Goal: Task Accomplishment & Management: Complete application form

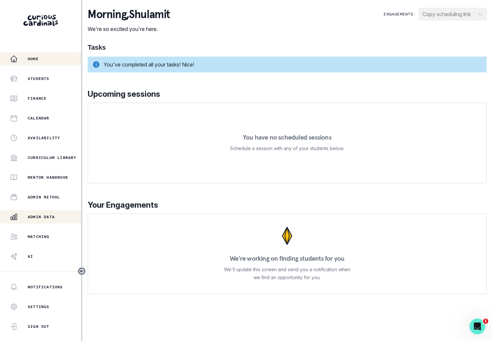
click at [31, 216] on p "Admin Data" at bounding box center [41, 216] width 27 height 5
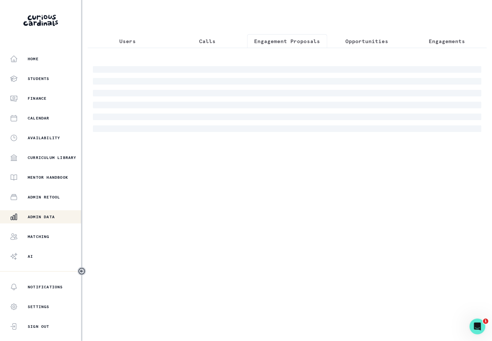
click at [293, 45] on p "Engagement Proposals" at bounding box center [287, 41] width 66 height 8
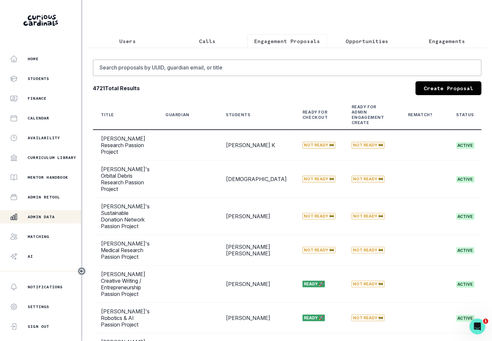
click at [467, 92] on link "Create Proposal" at bounding box center [448, 88] width 66 height 14
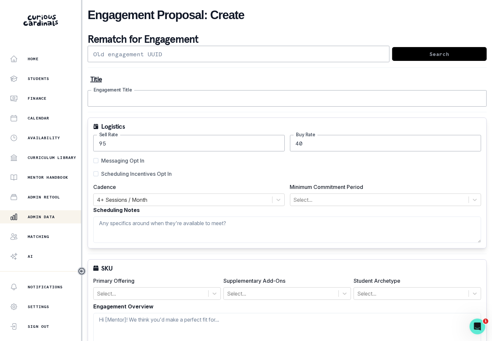
click at [382, 99] on input "Engagement Title" at bounding box center [287, 98] width 399 height 16
type input "[PERSON_NAME]'s Public Speaking Mentorship"
click at [130, 165] on div "Messaging Opt In Scheduling Incentives Opt In" at bounding box center [286, 167] width 387 height 21
click at [130, 168] on div "Messaging Opt In Scheduling Incentives Opt In" at bounding box center [286, 167] width 387 height 21
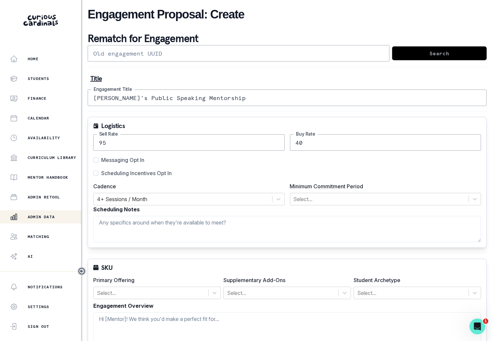
click at [131, 173] on span "Scheduling Incentives Opt In" at bounding box center [136, 173] width 70 height 8
click at [93, 173] on input "Scheduling Incentives Opt In" at bounding box center [93, 173] width 0 height 0
checkbox input "true"
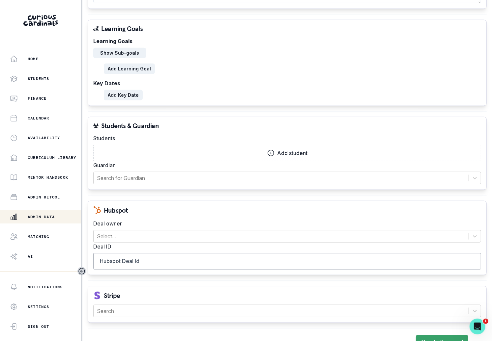
scroll to position [361, 0]
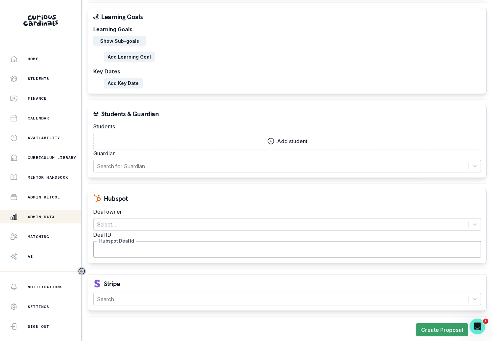
click at [144, 246] on input "Hubspot Deal Id" at bounding box center [286, 249] width 387 height 16
paste input "45894236819"
type input "45894236819"
click at [173, 220] on div at bounding box center [281, 224] width 368 height 9
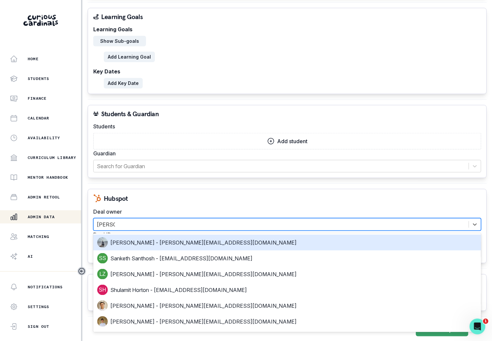
type input "[PERSON_NAME]"
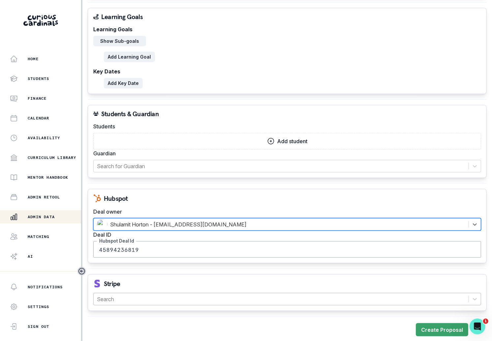
click at [137, 295] on div at bounding box center [281, 299] width 368 height 9
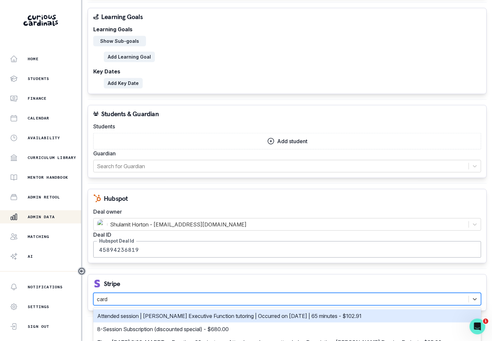
type input "card o"
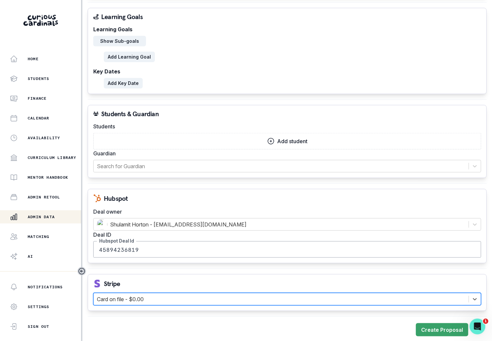
click at [305, 138] on p "Add student" at bounding box center [292, 141] width 30 height 6
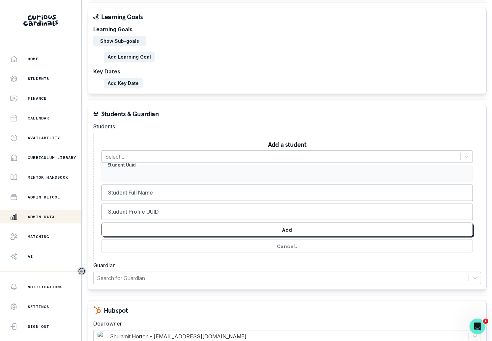
click at [285, 155] on div at bounding box center [281, 156] width 352 height 9
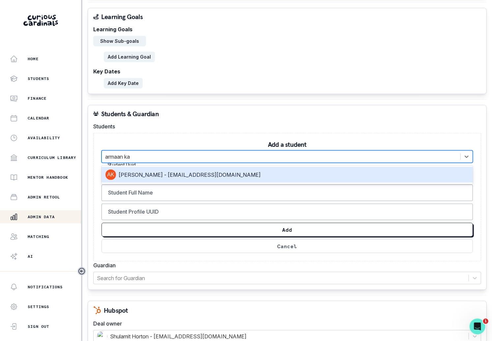
type input "armaan kap"
type input "72b3639b-5d25-447b-9112-c1562b891b43"
type input "[PERSON_NAME]"
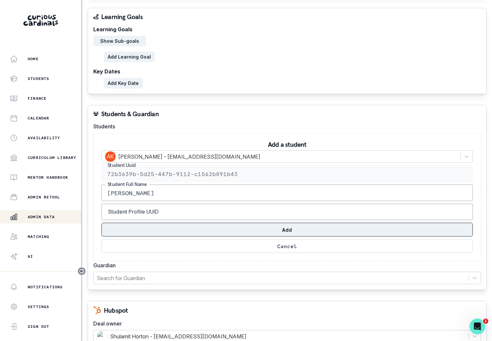
click at [330, 226] on button "Add" at bounding box center [286, 230] width 371 height 14
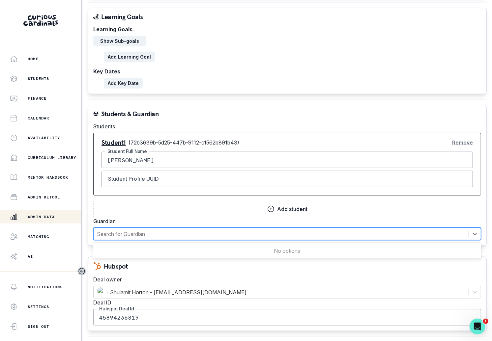
click at [325, 236] on div "Search for Guardian" at bounding box center [280, 234] width 375 height 12
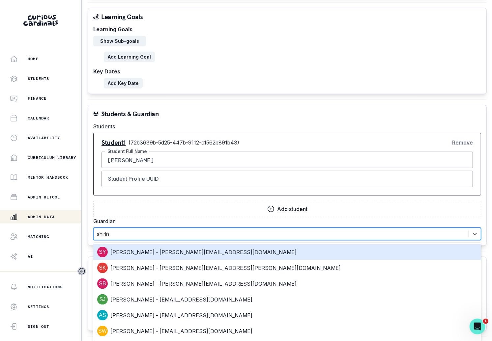
type input "shirin"
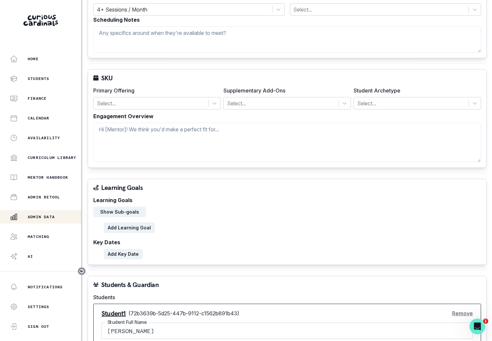
scroll to position [188, 0]
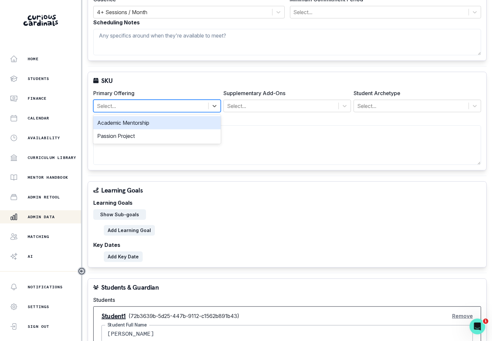
click at [202, 103] on div at bounding box center [151, 105] width 108 height 9
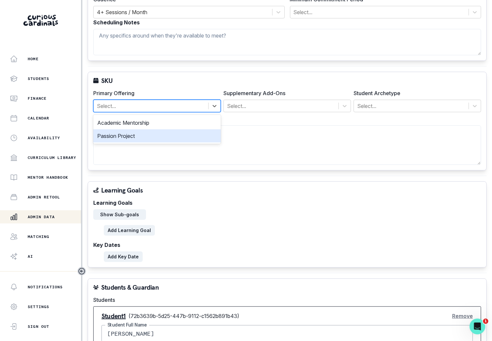
click at [192, 135] on div "Passion Project" at bounding box center [156, 135] width 127 height 13
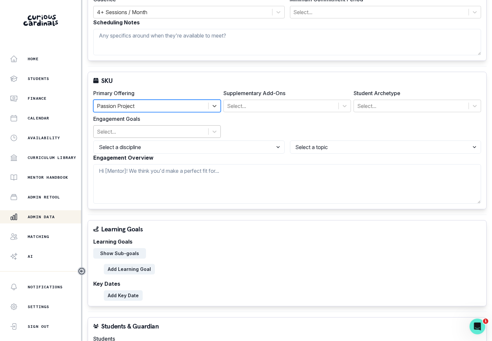
click at [191, 129] on div at bounding box center [151, 131] width 108 height 9
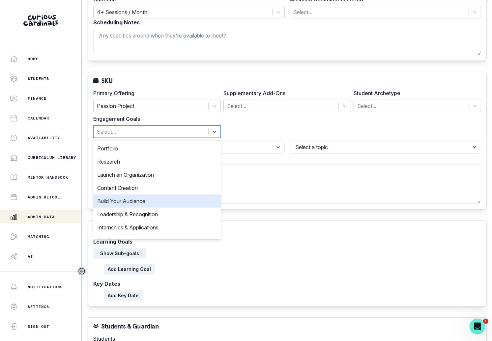
click at [182, 195] on div "Build Your Audience" at bounding box center [156, 201] width 127 height 13
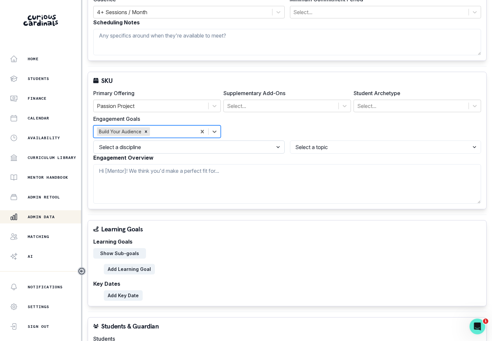
click at [216, 145] on select "Select a discipline Arts & Humanities Business, Finance & Entrepreneurship Othe…" at bounding box center [188, 147] width 191 height 13
click at [93, 141] on select "Select a discipline Arts & Humanities Business, Finance & Entrepreneurship Othe…" at bounding box center [188, 147] width 191 height 13
click at [309, 151] on select "Select a topic Visual Arts / Graphic Design Video / Photography Sports Journali…" at bounding box center [385, 147] width 191 height 13
click at [249, 145] on select "Select a discipline Arts & Humanities Business, Finance & Entrepreneurship Othe…" at bounding box center [188, 147] width 191 height 13
select select "5dcde038-cb98-49d9-8119-499a098a35d2"
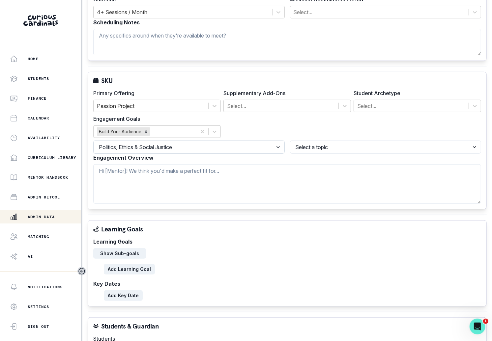
click at [93, 141] on select "Select a discipline Arts & Humanities Business, Finance & Entrepreneurship Othe…" at bounding box center [188, 147] width 191 height 13
click at [339, 147] on select "Select a topic Visual Arts / Graphic Design Video / Photography Sports Journali…" at bounding box center [385, 147] width 191 height 13
select select "116df629-3b3a-4323-acd3-289e9127423d"
click at [290, 141] on select "Select a topic Sustainability Public Speaking Law / Government / Policy Journal…" at bounding box center [385, 147] width 191 height 13
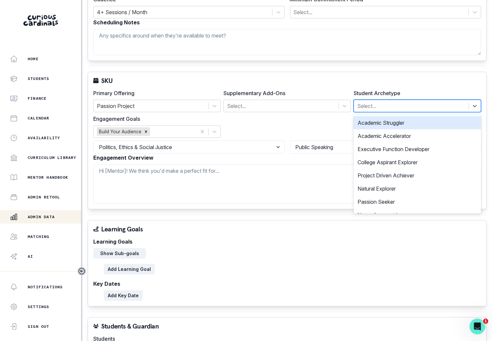
click at [368, 106] on div at bounding box center [411, 105] width 108 height 9
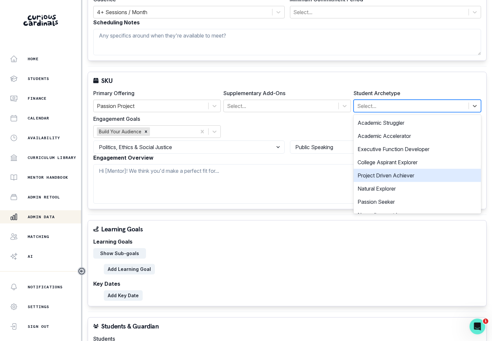
click at [367, 172] on div "Project Driven Achiever" at bounding box center [416, 175] width 127 height 13
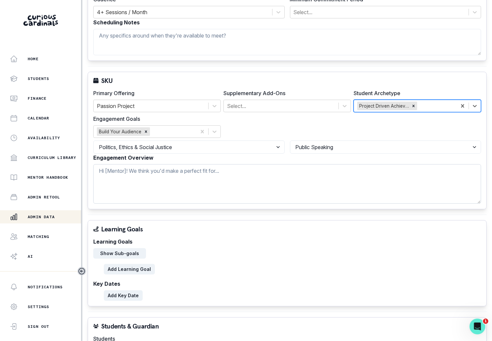
click at [362, 174] on textarea "Engagement Overview" at bounding box center [286, 184] width 387 height 40
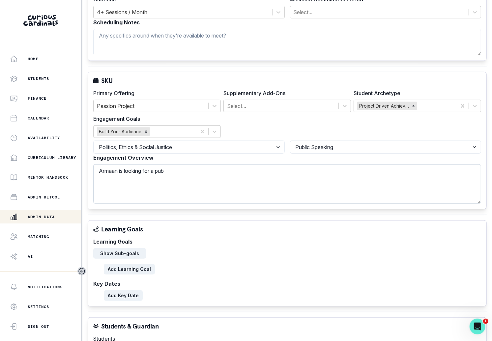
paste textarea "bout Armaan: Armaan is a highly articulate and intellectually curious student w…"
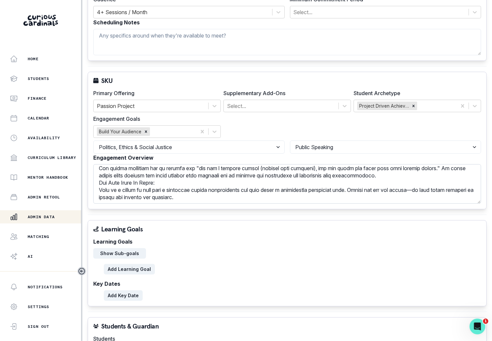
scroll to position [467, 0]
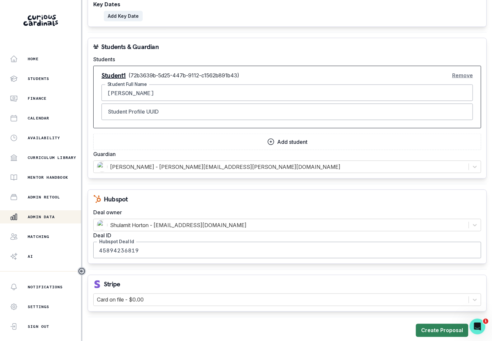
type textarea "About Armaan: Armaan is a highly articulate and intellectually curious student …"
click at [425, 325] on button "Create Proposal" at bounding box center [441, 330] width 52 height 13
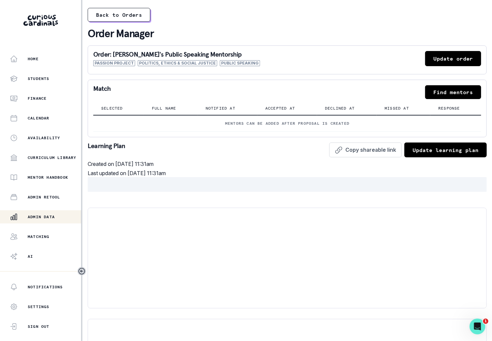
click at [445, 97] on button "Find mentors" at bounding box center [453, 92] width 56 height 14
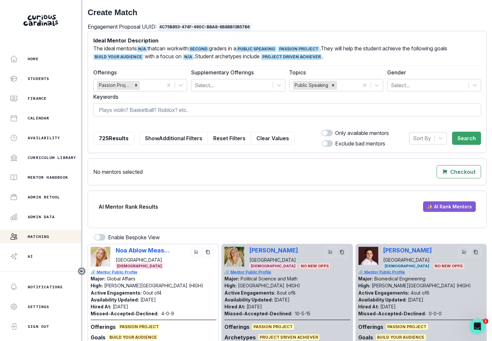
click at [325, 105] on input at bounding box center [286, 109] width 387 height 13
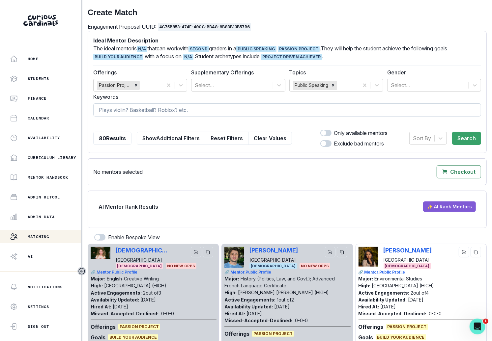
type input "h"
type input "[PERSON_NAME]"
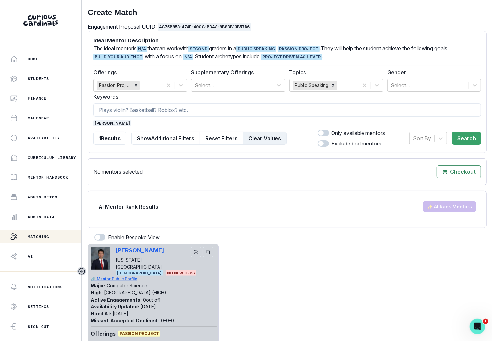
click at [264, 140] on button "Clear Values" at bounding box center [265, 138] width 44 height 13
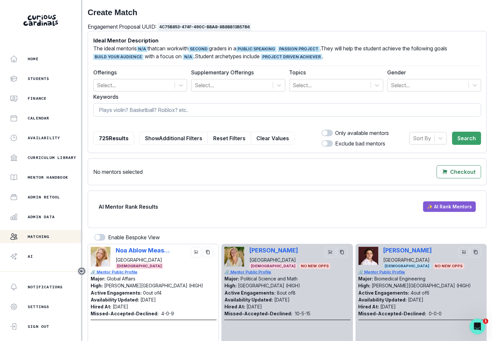
click at [282, 113] on input at bounding box center [286, 109] width 387 height 13
type input "[PERSON_NAME]"
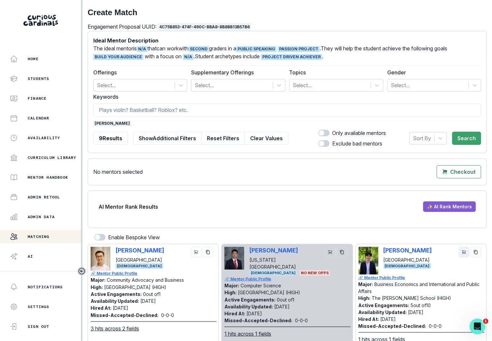
click at [466, 252] on icon "cart" at bounding box center [463, 252] width 5 height 5
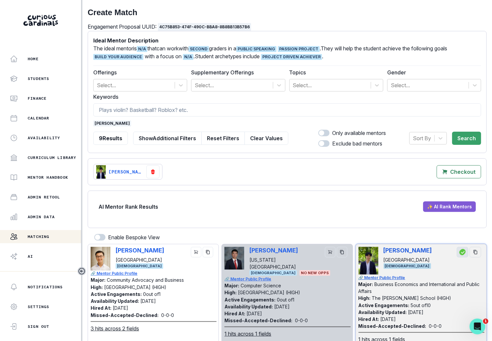
click at [95, 126] on span "[PERSON_NAME]" at bounding box center [112, 123] width 38 height 6
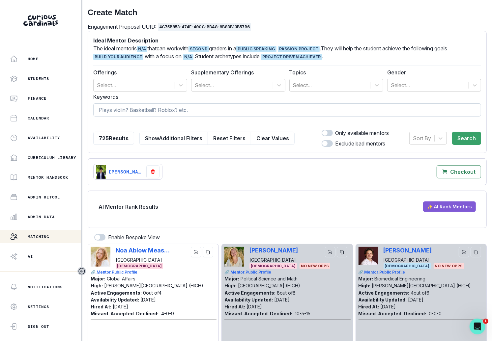
click at [119, 107] on input at bounding box center [286, 109] width 387 height 13
type input "[PERSON_NAME]"
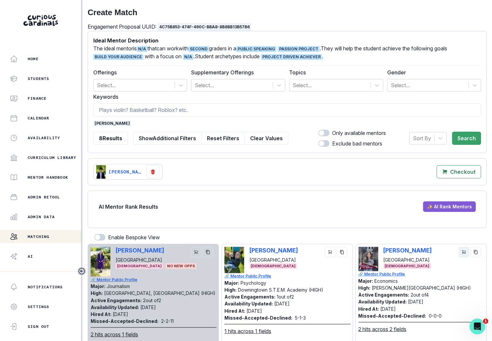
click at [465, 251] on icon "cart" at bounding box center [463, 252] width 5 height 5
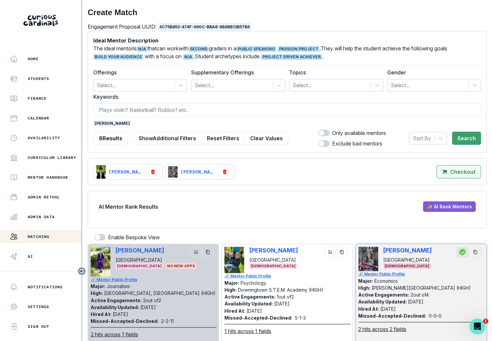
click at [470, 172] on p "Checkout" at bounding box center [462, 172] width 25 height 6
select select "CASCADE"
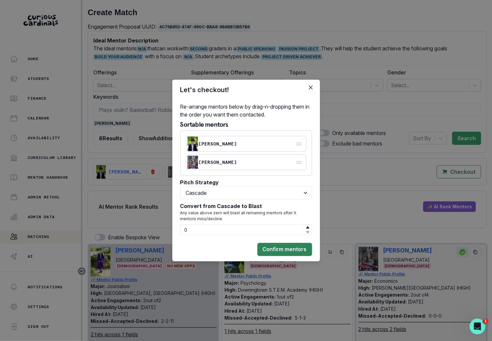
click at [283, 253] on button "Confirm mentors" at bounding box center [284, 249] width 55 height 13
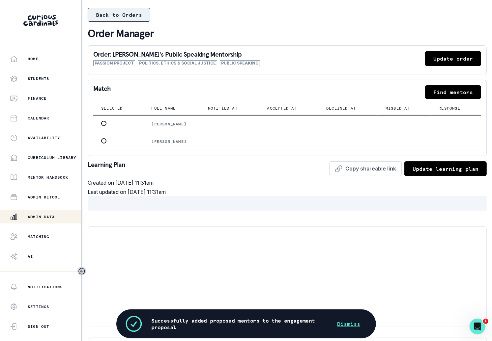
click at [110, 16] on button "Back to Orders" at bounding box center [119, 15] width 63 height 14
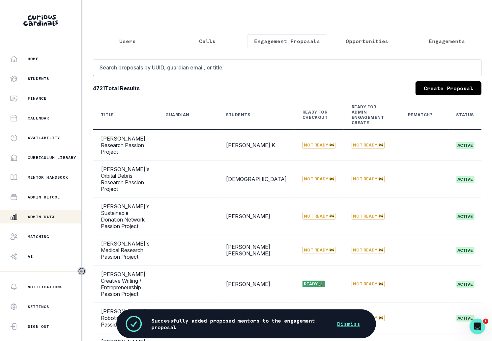
click at [371, 40] on p "Opportunities" at bounding box center [366, 41] width 43 height 8
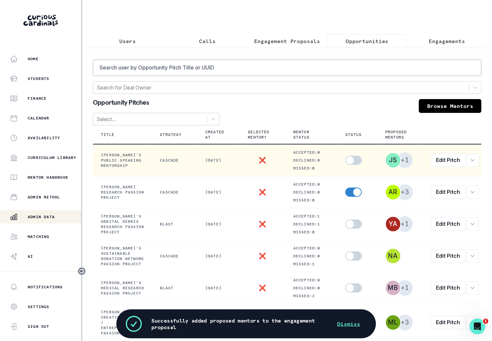
click at [354, 161] on span at bounding box center [350, 160] width 8 height 8
click at [345, 156] on input "checkbox" at bounding box center [345, 155] width 0 height 0
checkbox input "true"
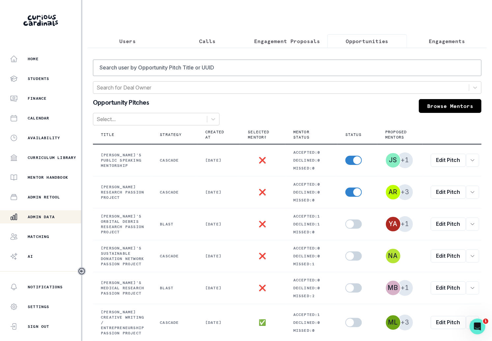
click at [118, 38] on button "Users" at bounding box center [128, 41] width 80 height 14
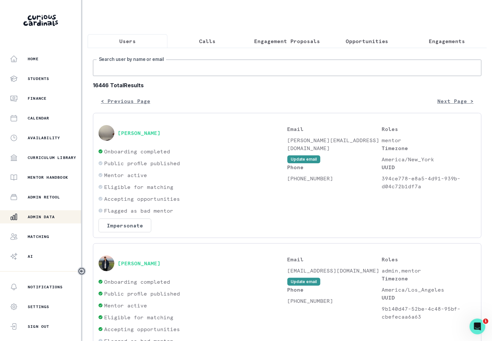
click at [130, 66] on input "Search user by name or email" at bounding box center [287, 68] width 388 height 16
type input "[PERSON_NAME]"
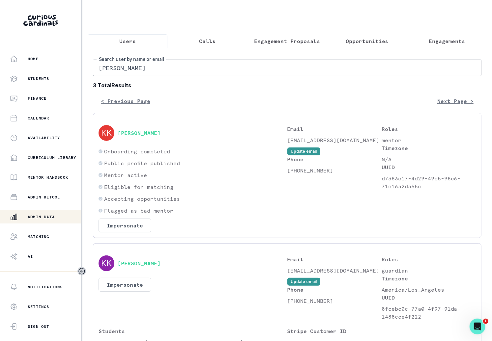
click at [188, 66] on input "[PERSON_NAME]" at bounding box center [287, 68] width 388 height 16
click at [162, 66] on input "[PERSON_NAME]" at bounding box center [287, 68] width 388 height 16
type input "[PERSON_NAME]"
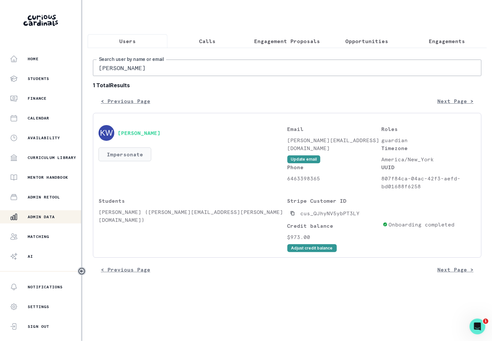
click at [133, 149] on button "Impersonate" at bounding box center [124, 154] width 53 height 14
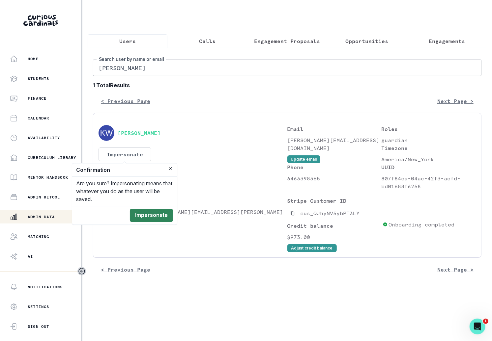
click at [155, 218] on button "Impersonate" at bounding box center [151, 215] width 43 height 13
